Goal: Communication & Community: Answer question/provide support

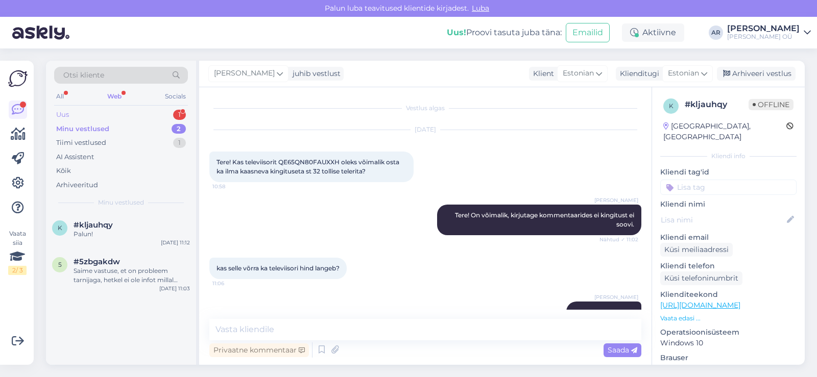
scroll to position [112, 0]
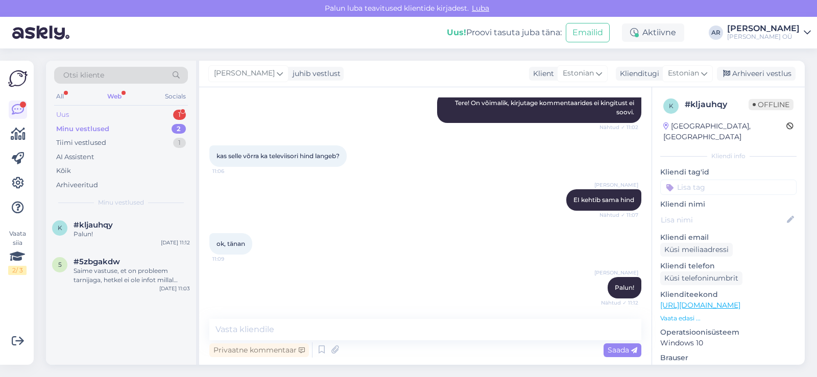
click at [135, 117] on div "Uus 1" at bounding box center [121, 115] width 134 height 14
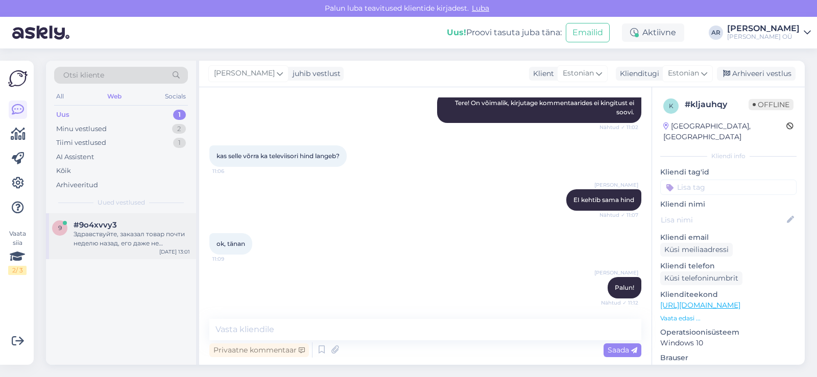
click at [154, 249] on div "9 #9o4xvvy3 Здравствуйте, заказал товар почти неделю назад, его даже не передал…" at bounding box center [121, 236] width 150 height 46
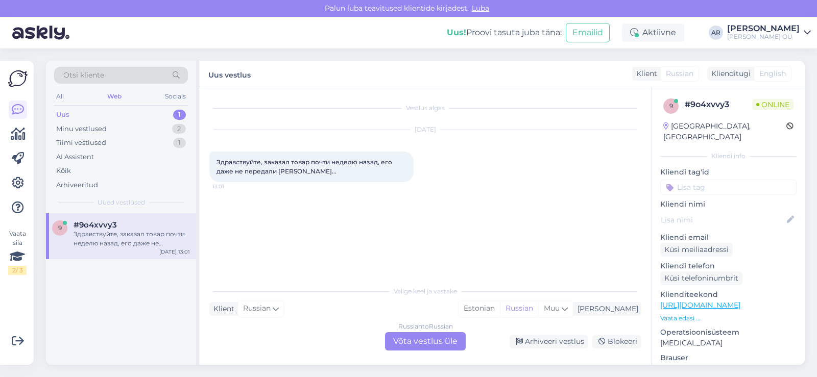
click at [411, 344] on div "Russian to Russian Võta vestlus üle" at bounding box center [425, 341] width 81 height 18
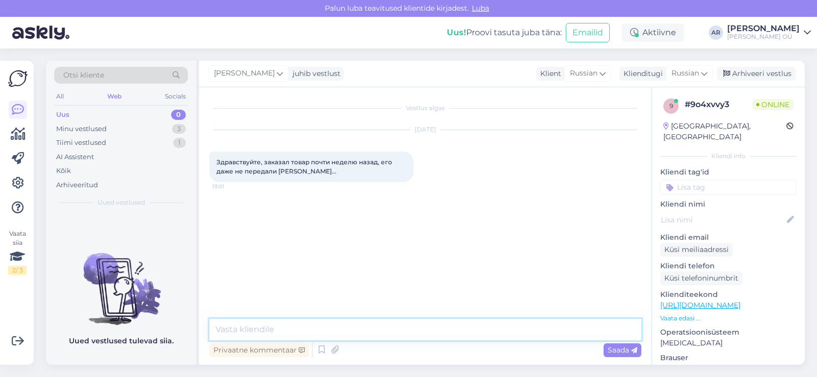
click at [410, 332] on textarea at bounding box center [425, 329] width 432 height 21
type textarea "Здравствуйте"
type textarea "какой номер заказа"
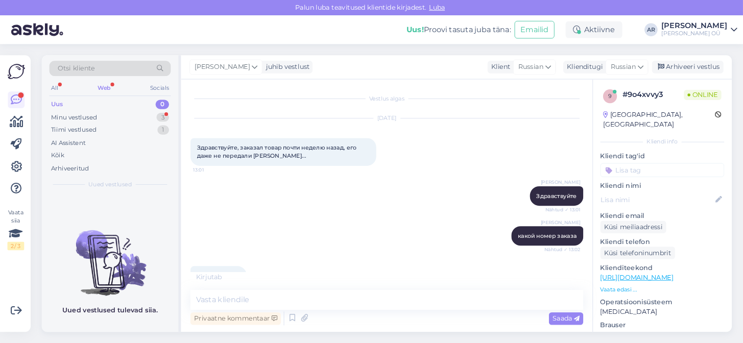
scroll to position [133, 0]
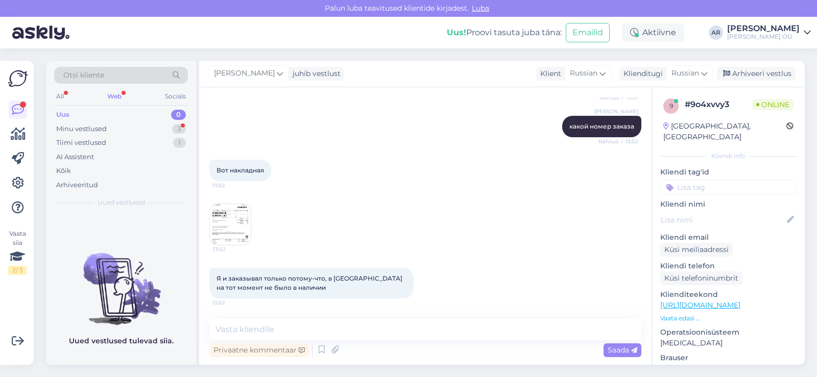
click at [216, 214] on img at bounding box center [230, 224] width 41 height 41
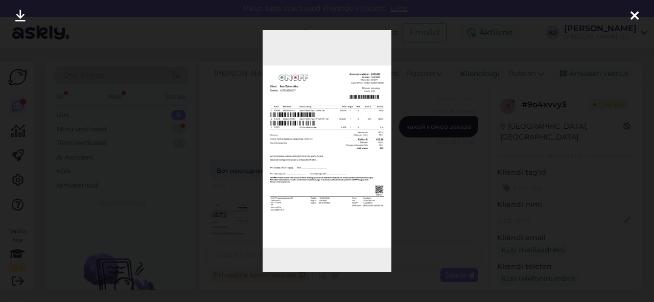
click at [482, 124] on div at bounding box center [327, 151] width 654 height 302
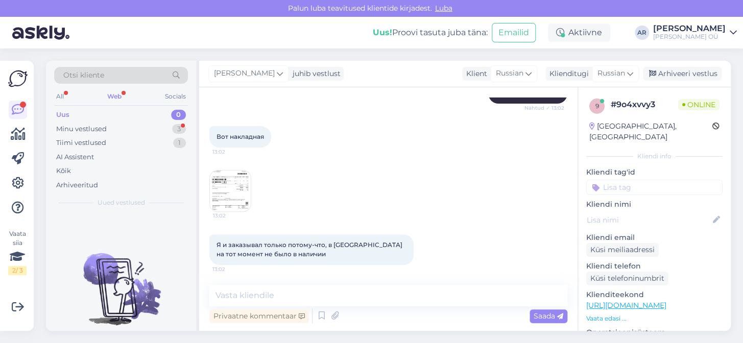
scroll to position [229, 0]
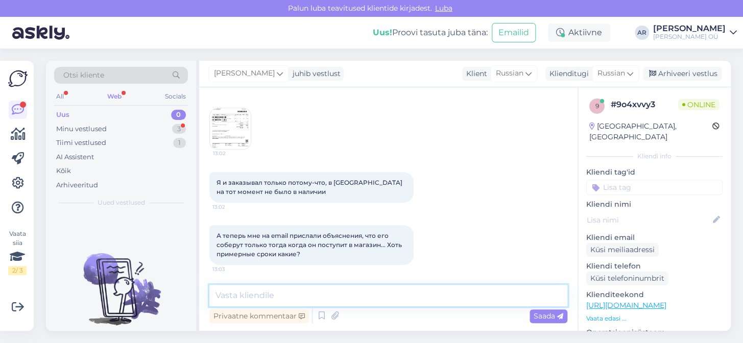
click at [291, 290] on textarea at bounding box center [388, 295] width 358 height 21
type textarea "На этой неделе придет к [PERSON_NAME]"
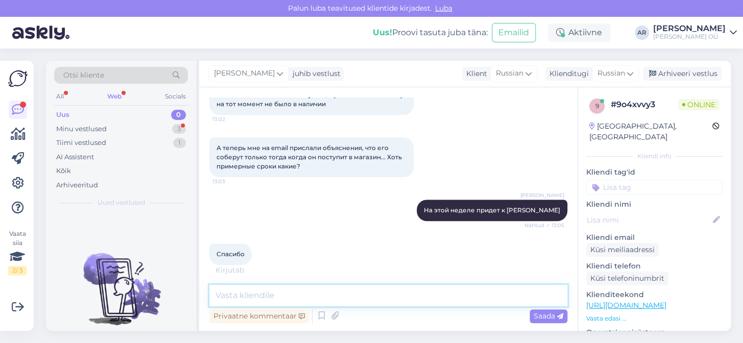
scroll to position [327, 0]
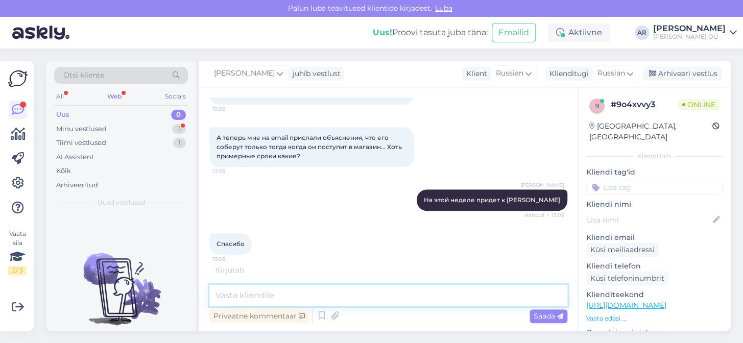
click at [278, 291] on textarea at bounding box center [388, 295] width 358 height 21
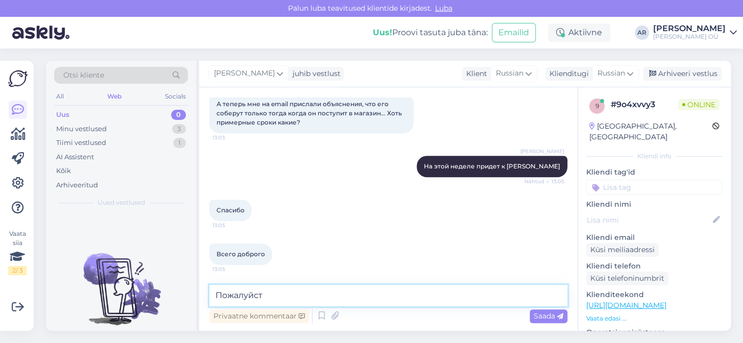
type textarea "Пожалуйста"
